Goal: Entertainment & Leisure: Consume media (video, audio)

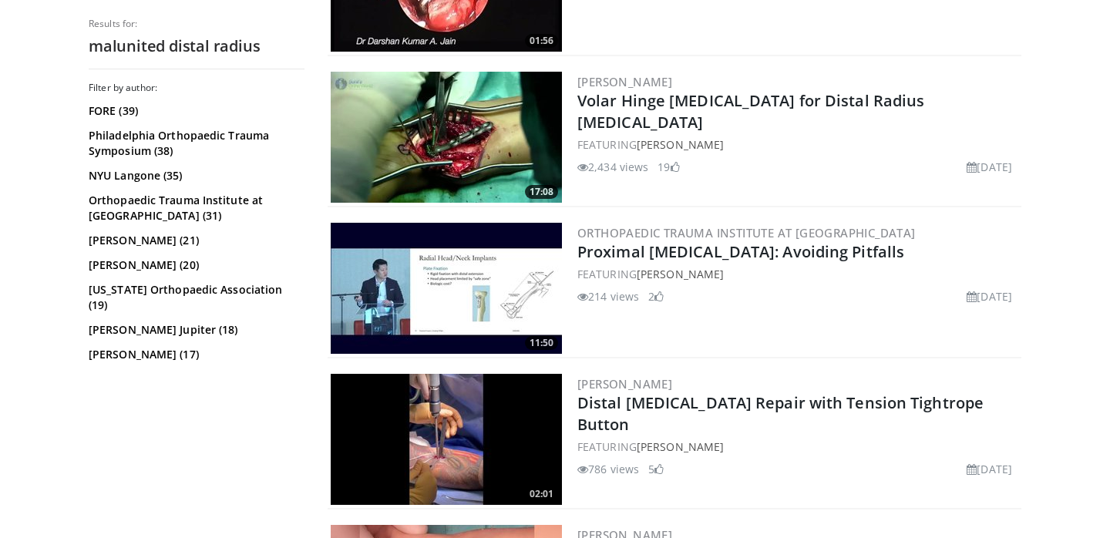
scroll to position [2996, 0]
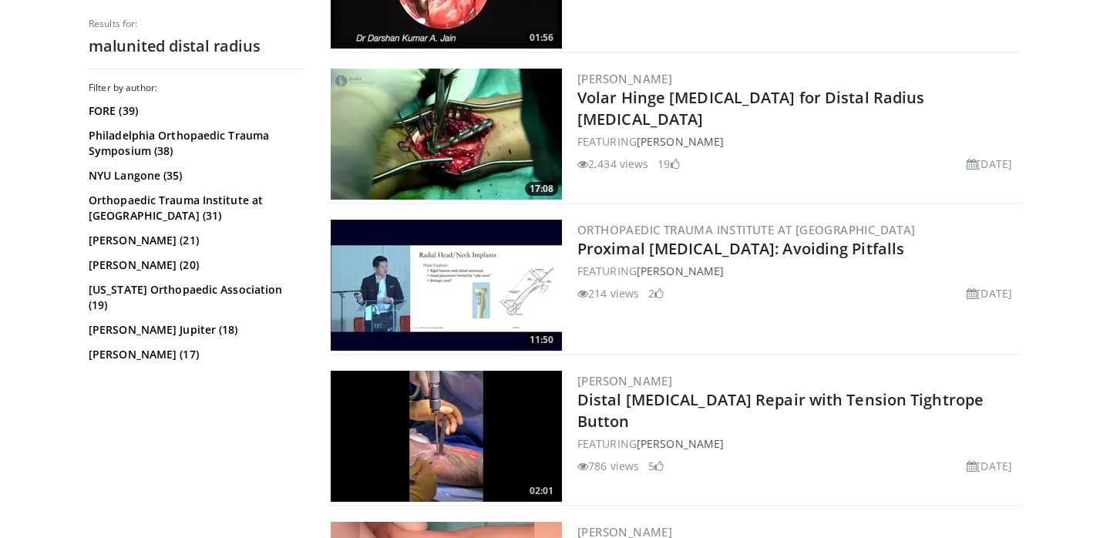
click at [425, 119] on img at bounding box center [446, 134] width 231 height 131
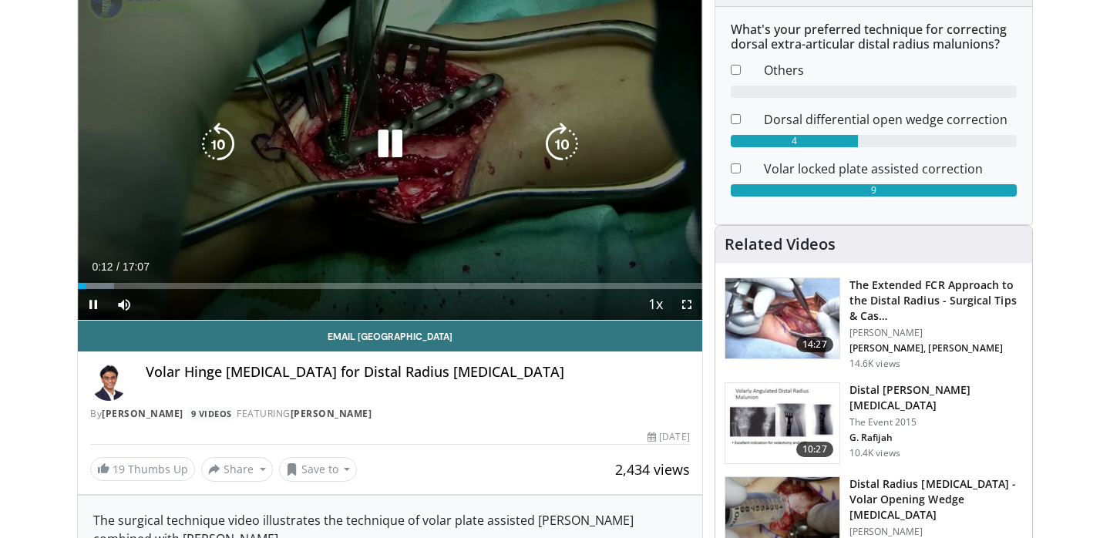
scroll to position [150, 0]
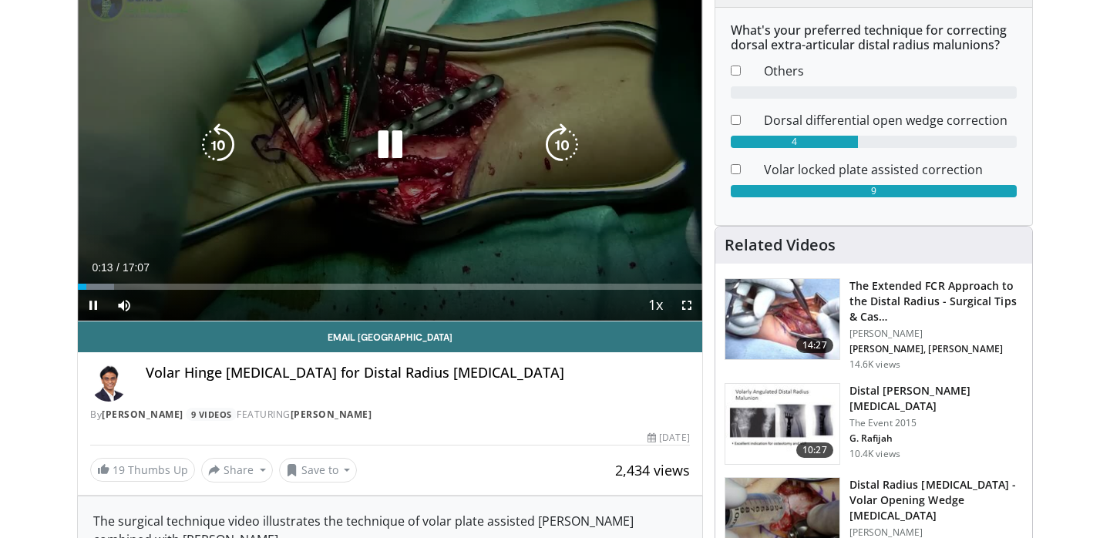
click at [375, 143] on icon "Video Player" at bounding box center [389, 144] width 43 height 43
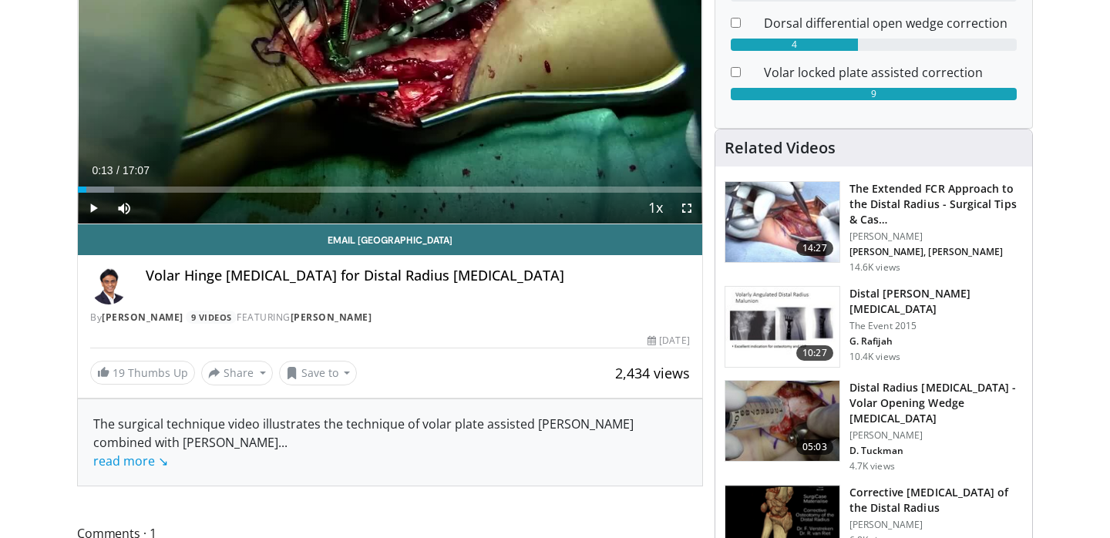
scroll to position [277, 0]
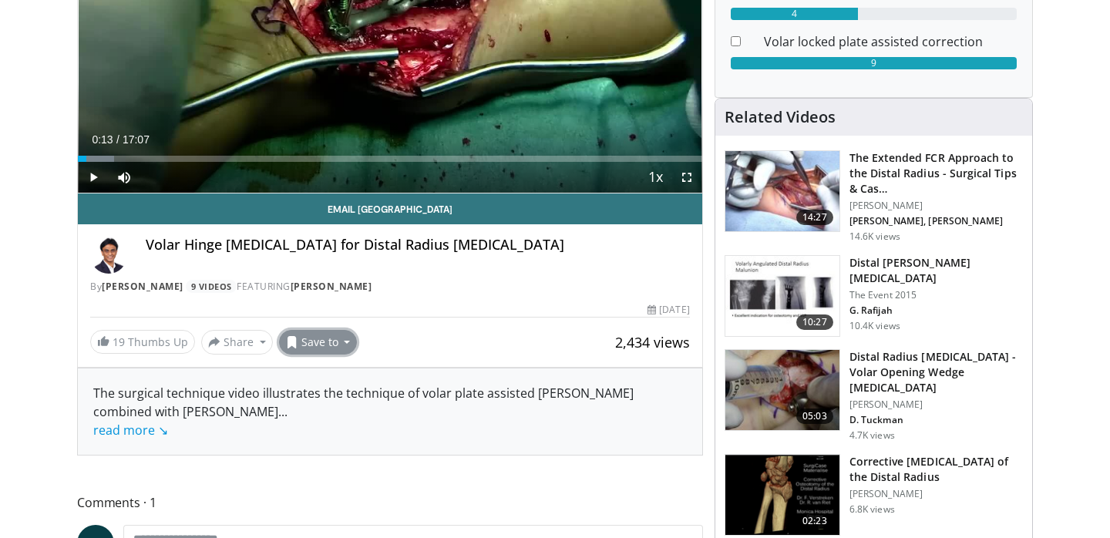
click at [337, 341] on button "Save to" at bounding box center [318, 342] width 79 height 25
click at [336, 378] on span "Add to Favorites" at bounding box center [345, 375] width 95 height 17
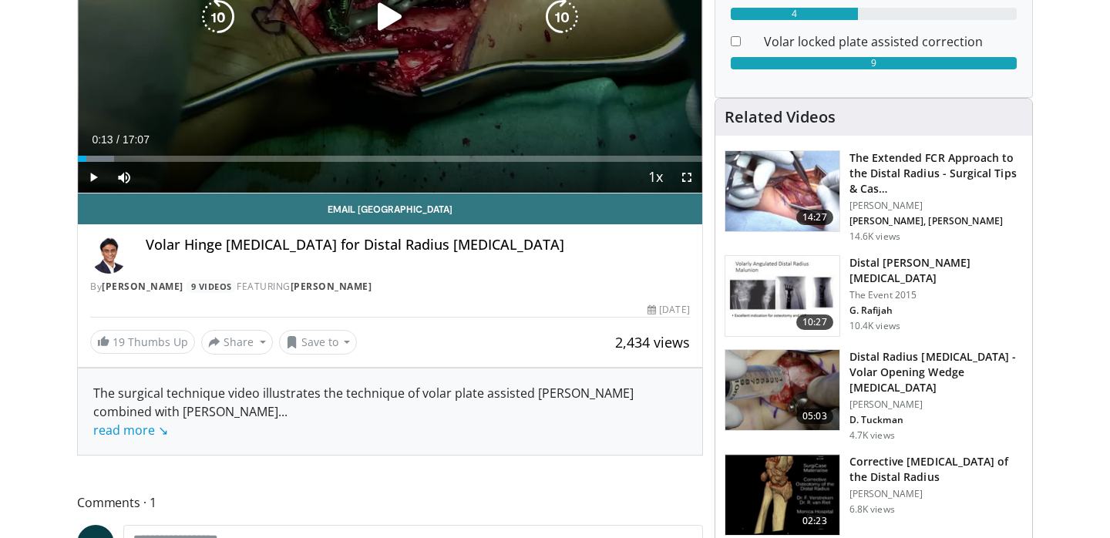
click at [450, 18] on div "Video Player" at bounding box center [390, 17] width 375 height 31
click at [402, 26] on icon "Video Player" at bounding box center [389, 16] width 43 height 43
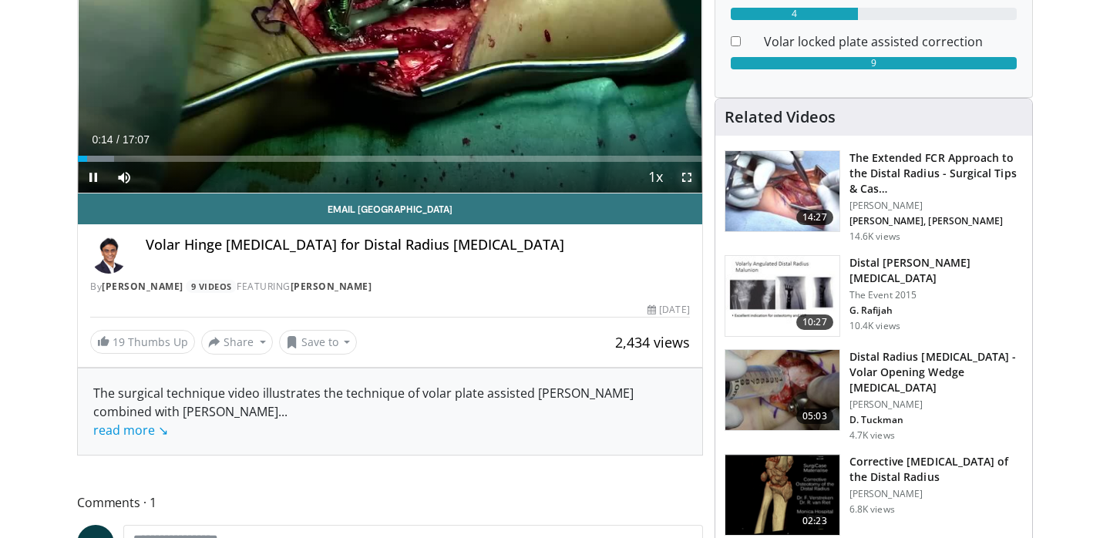
click at [689, 176] on span "Video Player" at bounding box center [686, 177] width 31 height 31
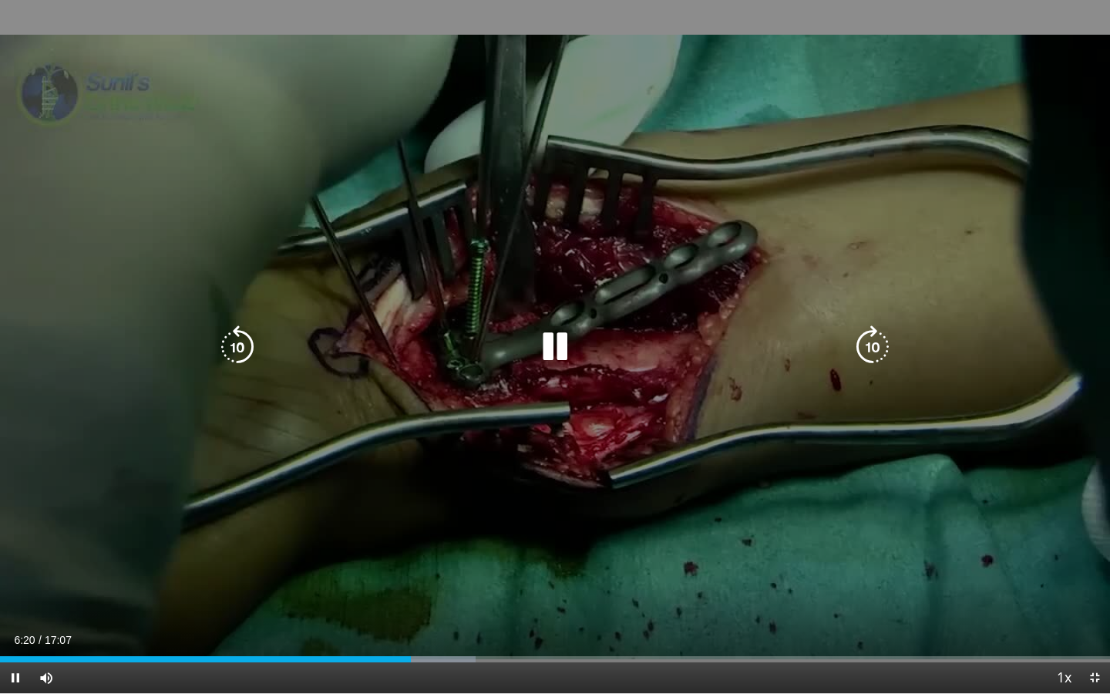
click at [670, 229] on div "30 seconds Tap to unmute" at bounding box center [555, 346] width 1110 height 693
